Goal: Task Accomplishment & Management: Complete application form

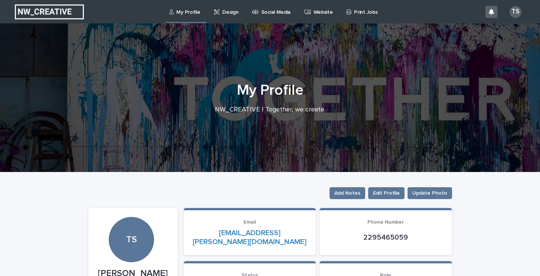
click at [217, 14] on icon at bounding box center [217, 11] width 6 height 5
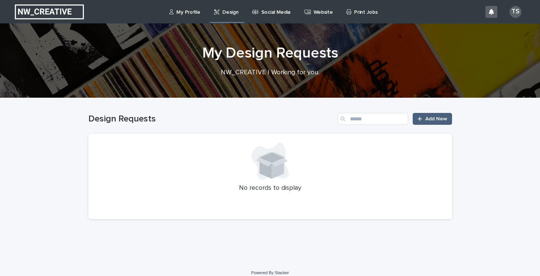
click at [430, 119] on span "Add New" at bounding box center [437, 118] width 22 height 5
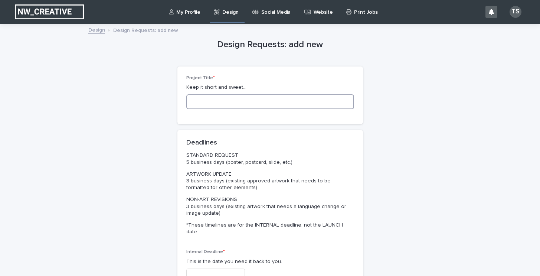
drag, startPoint x: 227, startPoint y: 99, endPoint x: 221, endPoint y: 89, distance: 11.5
click at [227, 99] on input at bounding box center [270, 101] width 168 height 15
type input "**********"
click at [202, 269] on input "text" at bounding box center [215, 275] width 59 height 13
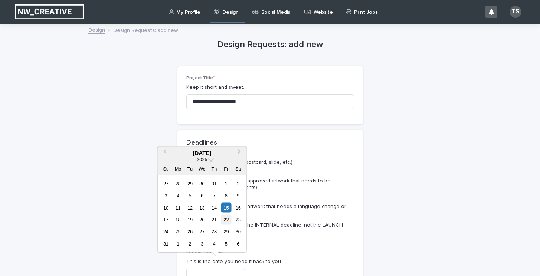
click at [226, 221] on div "22" at bounding box center [226, 220] width 10 height 10
type input "**********"
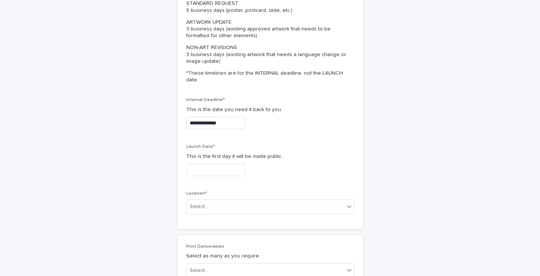
scroll to position [162, 0]
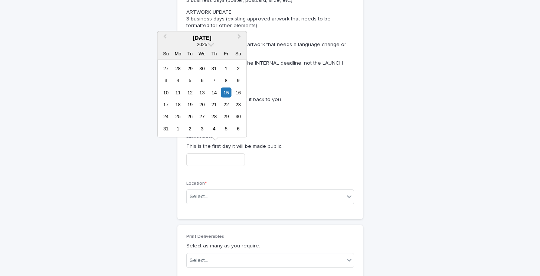
click at [217, 153] on input "text" at bounding box center [215, 159] width 59 height 13
click at [225, 104] on div "22" at bounding box center [226, 105] width 10 height 10
type input "**********"
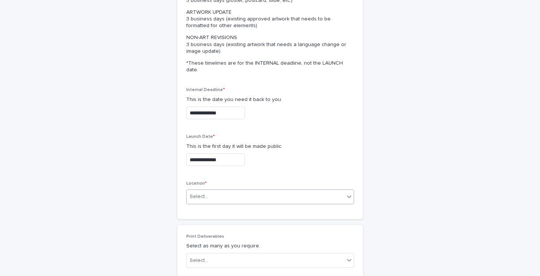
click at [213, 191] on div "Select..." at bounding box center [266, 197] width 158 height 12
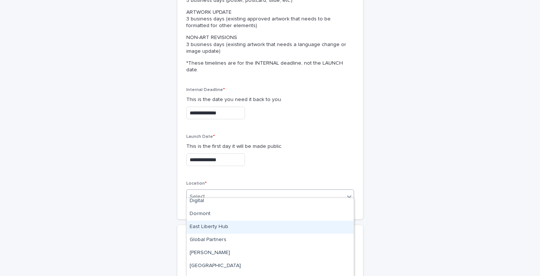
scroll to position [77, 0]
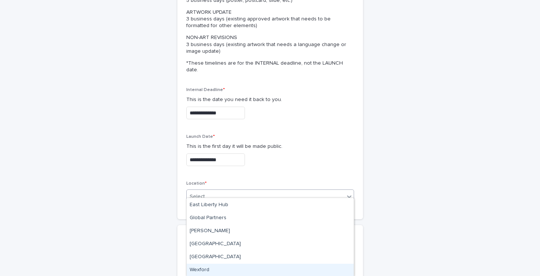
click at [199, 271] on div "Wexford" at bounding box center [270, 270] width 167 height 13
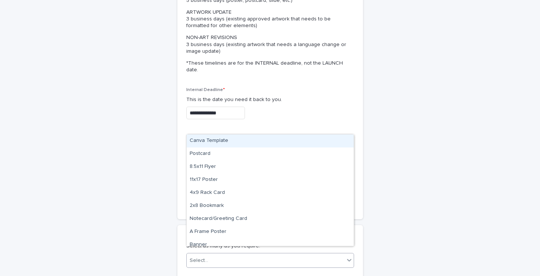
click at [206, 257] on div "Select..." at bounding box center [199, 261] width 19 height 8
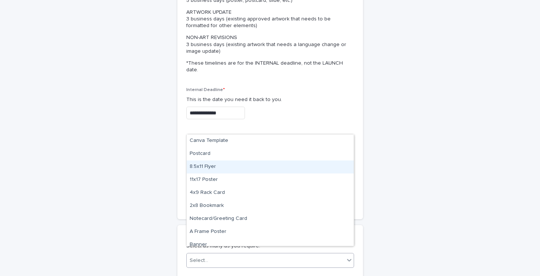
click at [220, 165] on div "8.5x11 Flyer" at bounding box center [270, 166] width 167 height 13
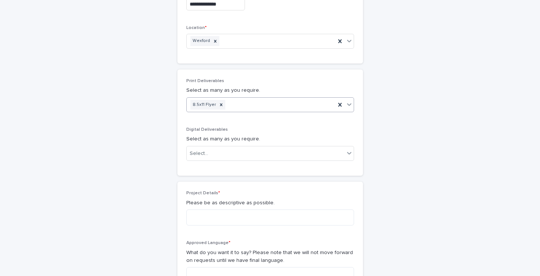
scroll to position [318, 0]
click at [230, 147] on div "Select..." at bounding box center [266, 153] width 158 height 12
click at [156, 136] on div "**********" at bounding box center [270, 95] width 364 height 779
click at [214, 209] on textarea at bounding box center [270, 217] width 168 height 16
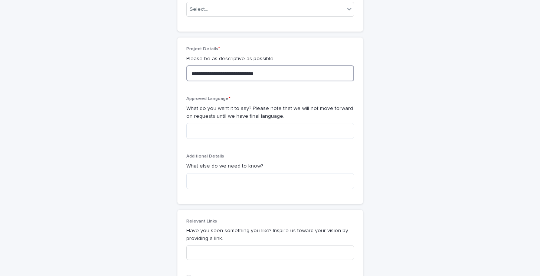
scroll to position [464, 0]
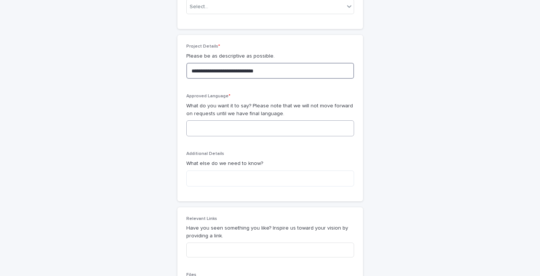
type textarea "**********"
click at [252, 122] on textarea at bounding box center [270, 128] width 168 height 16
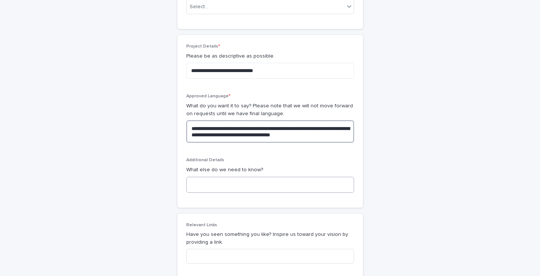
type textarea "**********"
click at [221, 180] on textarea at bounding box center [270, 185] width 168 height 16
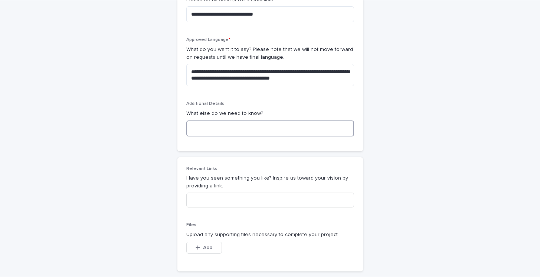
scroll to position [585, 0]
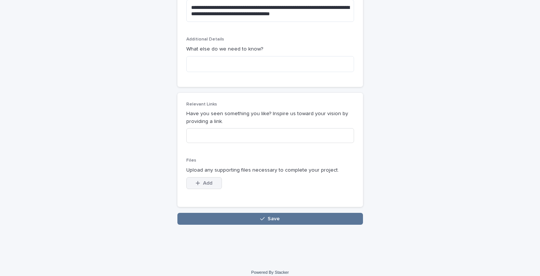
click at [206, 180] on span "Add" at bounding box center [207, 182] width 9 height 5
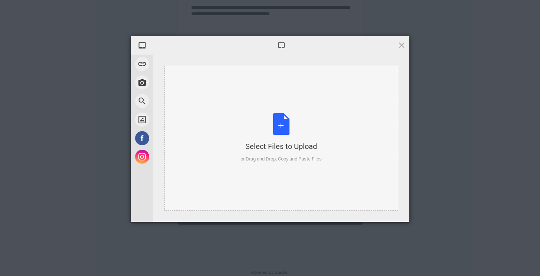
click at [261, 128] on div "Select Files to Upload or Drag and Drop, Copy and Paste Files" at bounding box center [281, 137] width 81 height 49
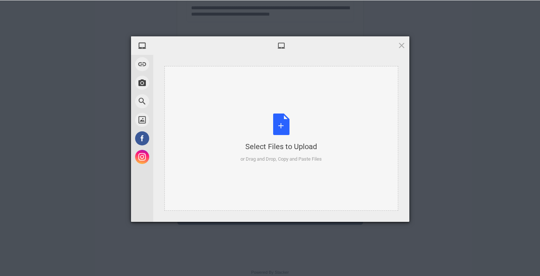
scroll to position [584, 0]
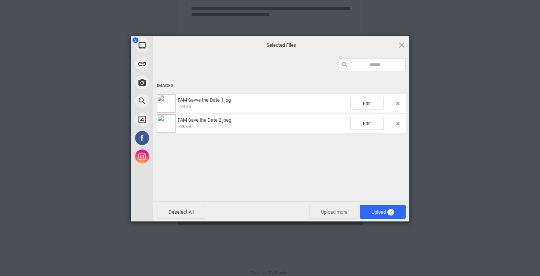
click at [337, 211] on span "Upload more" at bounding box center [334, 212] width 49 height 14
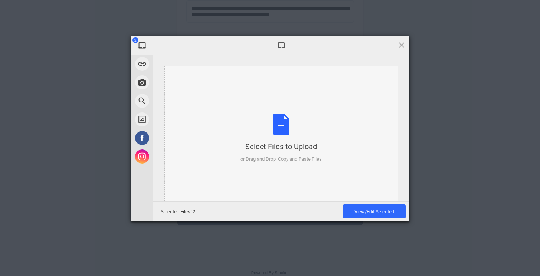
click at [294, 129] on div "Select Files to Upload or Drag and Drop, Copy and Paste Files" at bounding box center [281, 138] width 81 height 49
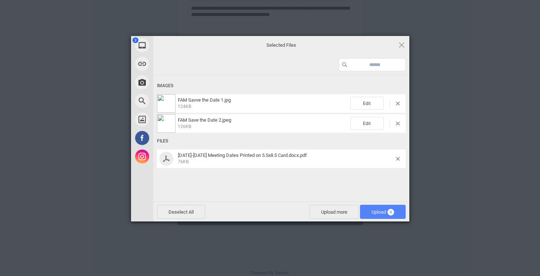
click at [378, 212] on span "Upload 3" at bounding box center [383, 212] width 23 height 6
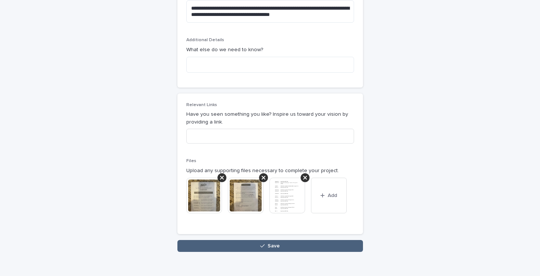
click at [267, 240] on button "Save" at bounding box center [271, 246] width 186 height 12
